Goal: Book appointment/travel/reservation

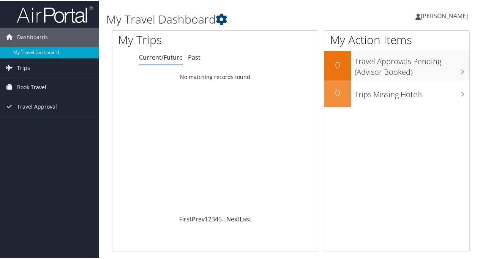
click at [37, 90] on span "Book Travel" at bounding box center [31, 86] width 29 height 19
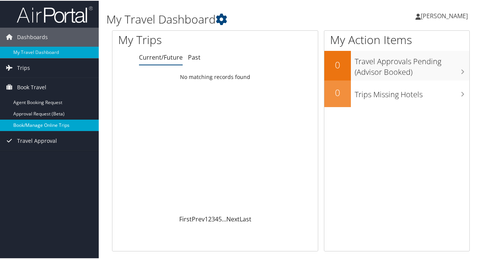
click at [44, 126] on link "Book/Manage Online Trips" at bounding box center [49, 124] width 99 height 11
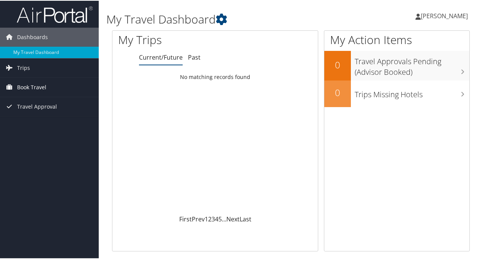
click at [38, 86] on span "Book Travel" at bounding box center [31, 86] width 29 height 19
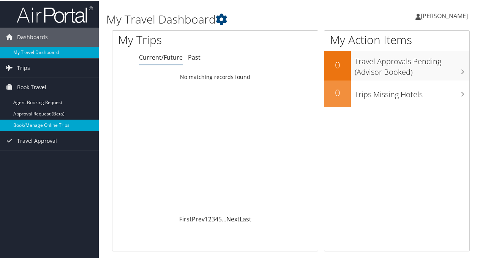
click at [39, 126] on link "Book/Manage Online Trips" at bounding box center [49, 124] width 99 height 11
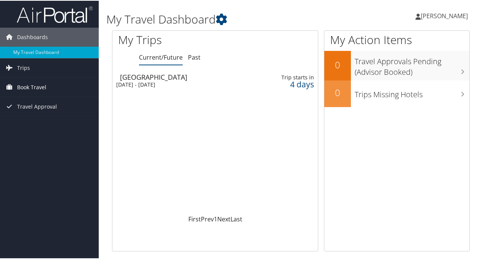
click at [36, 85] on span "Book Travel" at bounding box center [31, 86] width 29 height 19
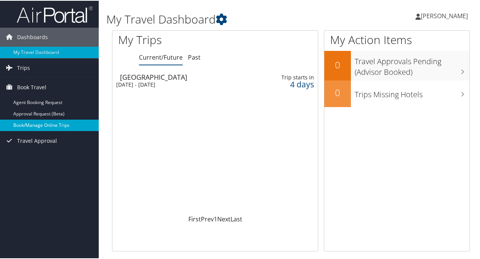
click at [49, 121] on link "Book/Manage Online Trips" at bounding box center [49, 124] width 99 height 11
